Goal: Find specific page/section: Find specific page/section

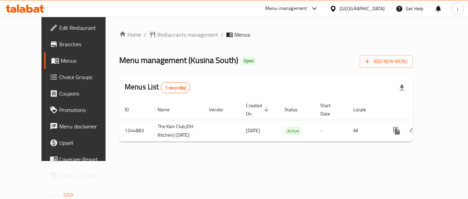
click at [358, 6] on div "[GEOGRAPHIC_DATA]" at bounding box center [361, 9] width 45 height 8
click at [286, 8] on div "Menu-management" at bounding box center [286, 8] width 42 height 8
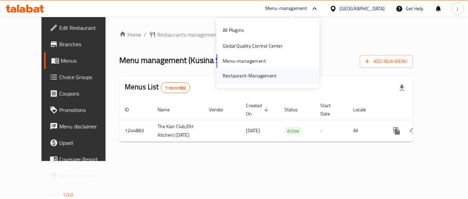
click at [247, 72] on div "Restaurant-Management" at bounding box center [249, 76] width 54 height 8
